Goal: Participate in discussion: Engage in conversation with other users on a specific topic

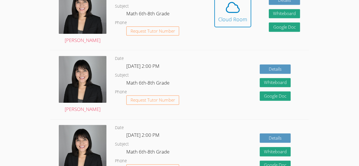
scroll to position [182, 0]
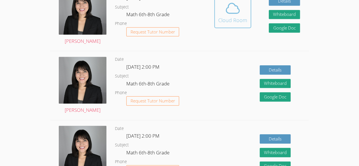
click at [235, 17] on div "Cloud Room" at bounding box center [232, 20] width 29 height 8
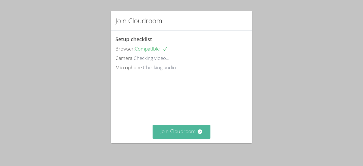
click at [183, 136] on button "Join Cloudroom" at bounding box center [182, 132] width 58 height 14
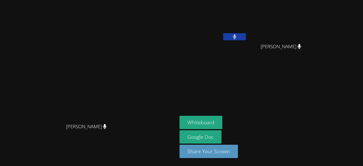
click at [232, 36] on button at bounding box center [234, 36] width 23 height 7
click at [240, 38] on button at bounding box center [234, 36] width 23 height 7
click at [211, 121] on button "Whiteboard" at bounding box center [201, 122] width 43 height 13
drag, startPoint x: 240, startPoint y: 40, endPoint x: 243, endPoint y: 58, distance: 18.5
click at [243, 58] on div "Cherlandie Pierre" at bounding box center [214, 32] width 68 height 61
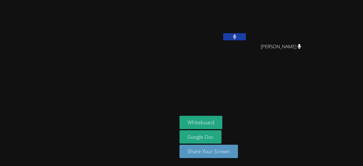
click at [246, 37] on button at bounding box center [234, 36] width 23 height 7
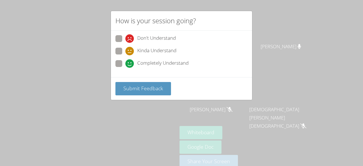
click at [131, 64] on icon at bounding box center [129, 63] width 9 height 9
click at [130, 64] on input "Completely Understand" at bounding box center [127, 62] width 5 height 5
radio input "true"
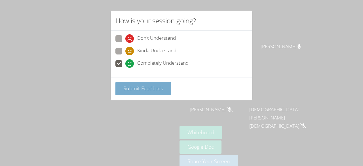
click at [135, 85] on span "Submit Feedback" at bounding box center [143, 88] width 40 height 7
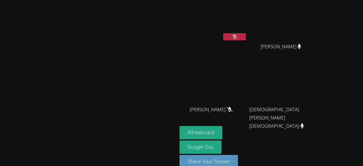
click at [246, 37] on button at bounding box center [234, 36] width 23 height 7
drag, startPoint x: 233, startPoint y: 37, endPoint x: 224, endPoint y: 38, distance: 9.2
click at [224, 38] on button at bounding box center [234, 36] width 23 height 7
click at [240, 36] on button at bounding box center [234, 36] width 23 height 7
click at [208, 37] on div "Kirsten Marino Cherlandie Pierre Jean Henry Jean Henry Oliver Alcime Oliver Alc…" at bounding box center [181, 83] width 363 height 166
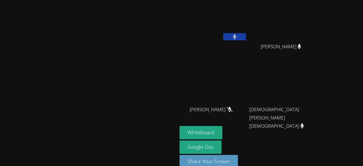
click at [246, 37] on button at bounding box center [234, 36] width 23 height 7
click at [246, 39] on button at bounding box center [234, 36] width 23 height 7
click at [246, 33] on button at bounding box center [234, 36] width 23 height 7
click at [246, 34] on button at bounding box center [234, 36] width 23 height 7
